Goal: Find specific page/section: Find specific page/section

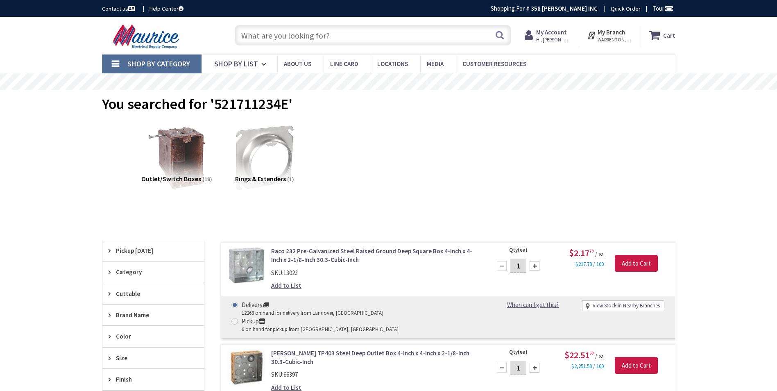
click at [406, 36] on input "text" at bounding box center [373, 35] width 276 height 20
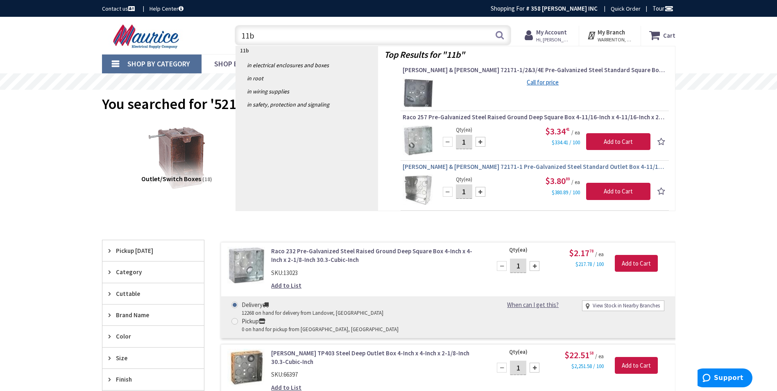
type input "11b"
click at [525, 169] on span "[PERSON_NAME] & [PERSON_NAME] 72171-1 Pre-Galvanized Steel Standard Outlet Box …" at bounding box center [534, 167] width 264 height 8
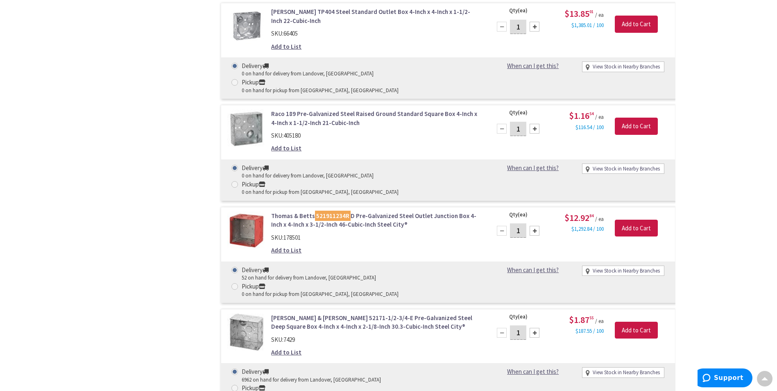
scroll to position [614, 0]
